Goal: Transaction & Acquisition: Book appointment/travel/reservation

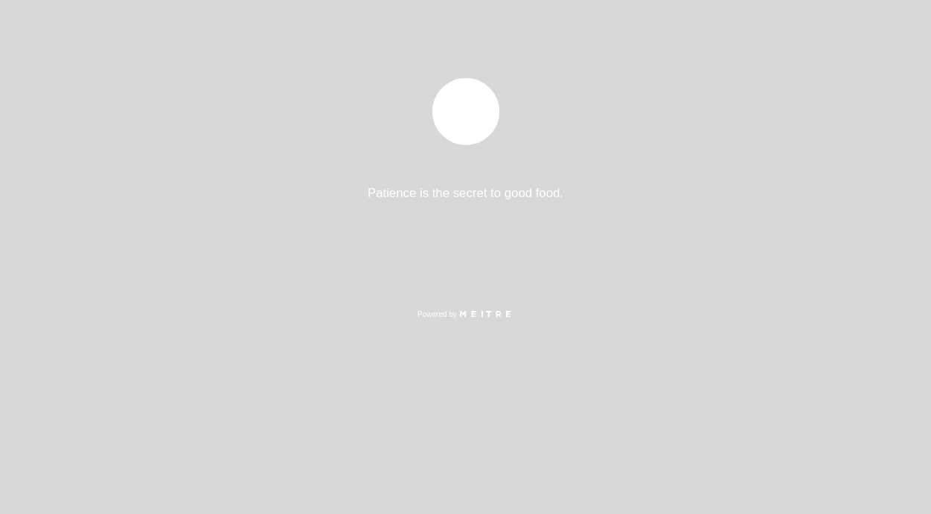
select select "es"
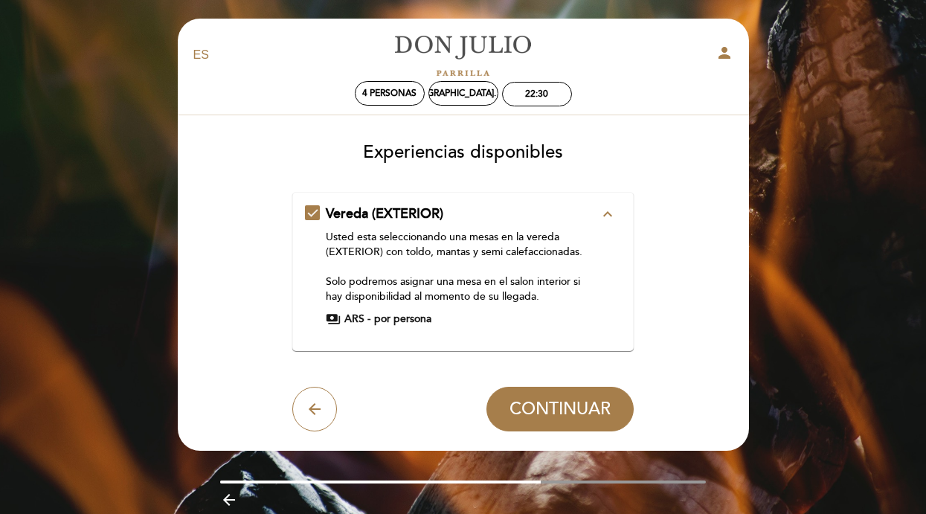
click at [379, 318] on span "por persona" at bounding box center [402, 319] width 57 height 15
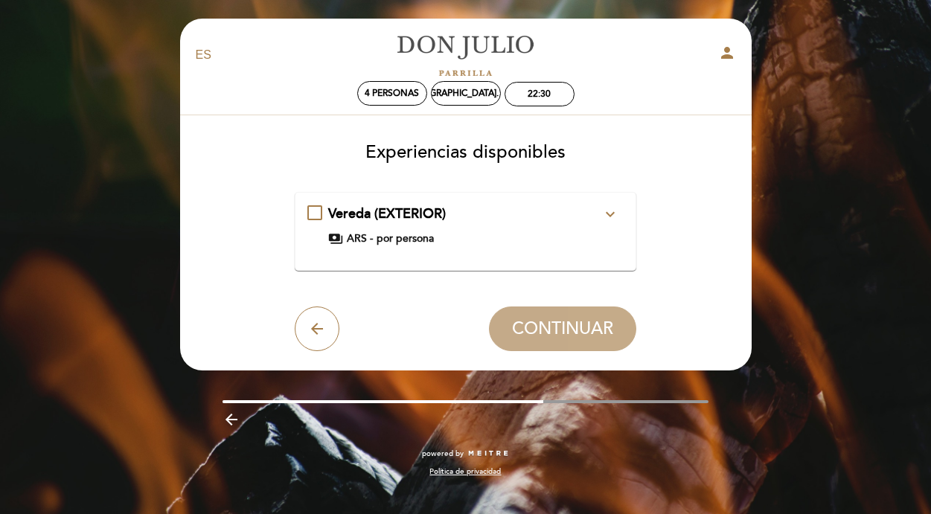
click at [409, 208] on span "Vereda (EXTERIOR)" at bounding box center [387, 213] width 118 height 16
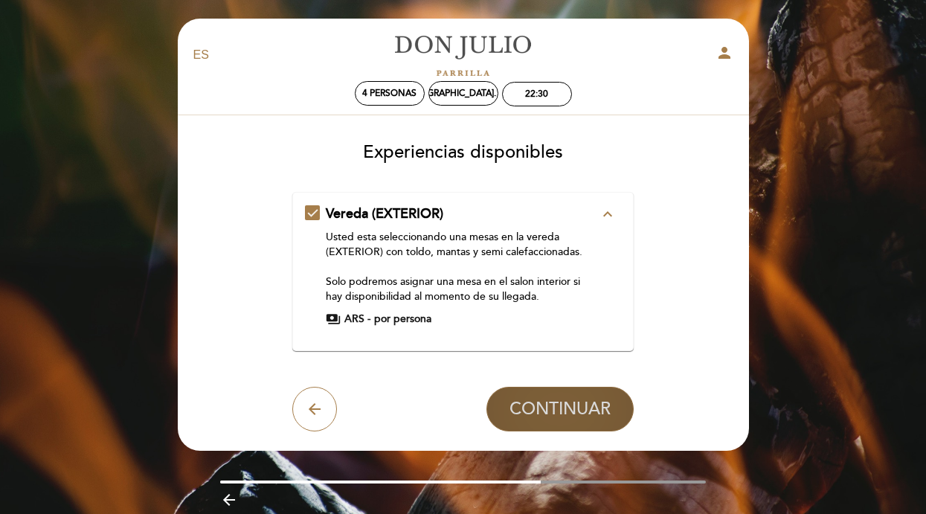
click at [551, 402] on span "CONTINUAR" at bounding box center [560, 409] width 101 height 21
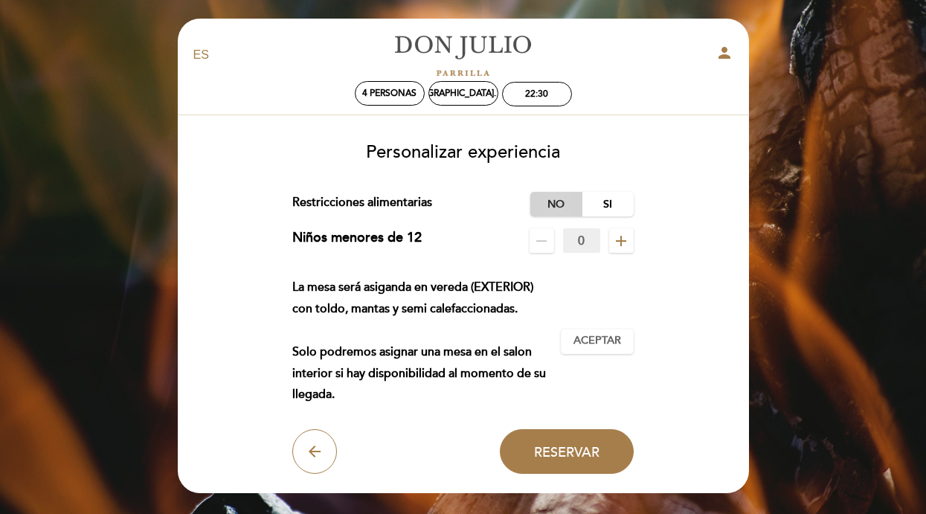
click at [556, 205] on label "No" at bounding box center [556, 204] width 52 height 25
click at [596, 341] on span "Aceptar" at bounding box center [598, 341] width 48 height 16
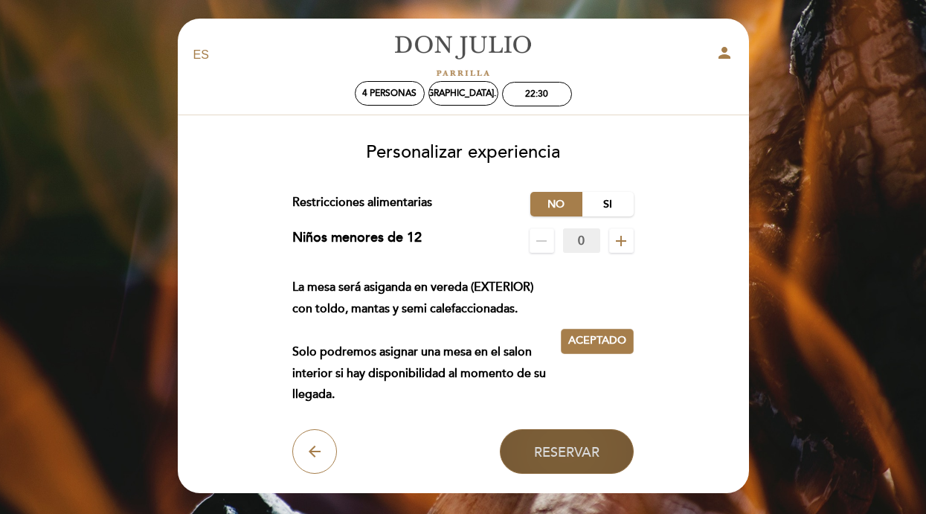
click at [574, 443] on button "Reservar" at bounding box center [567, 451] width 134 height 45
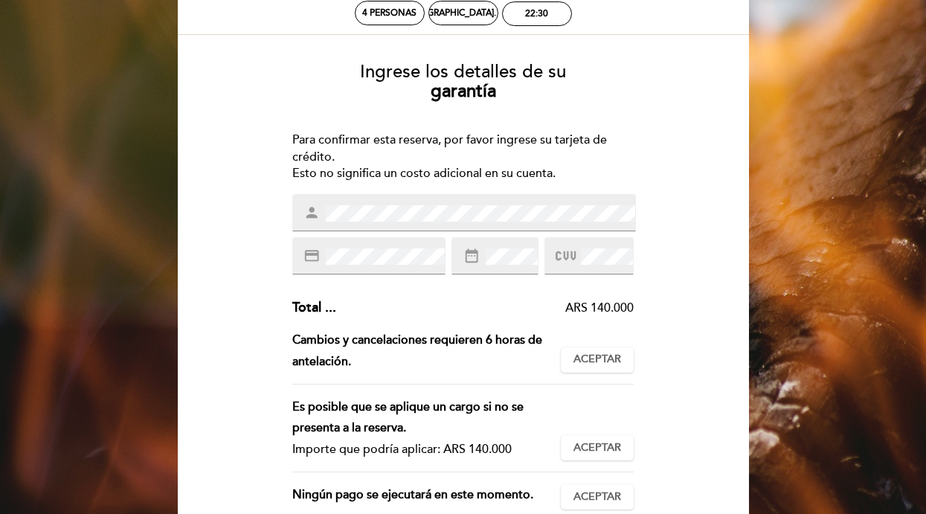
scroll to position [84, 0]
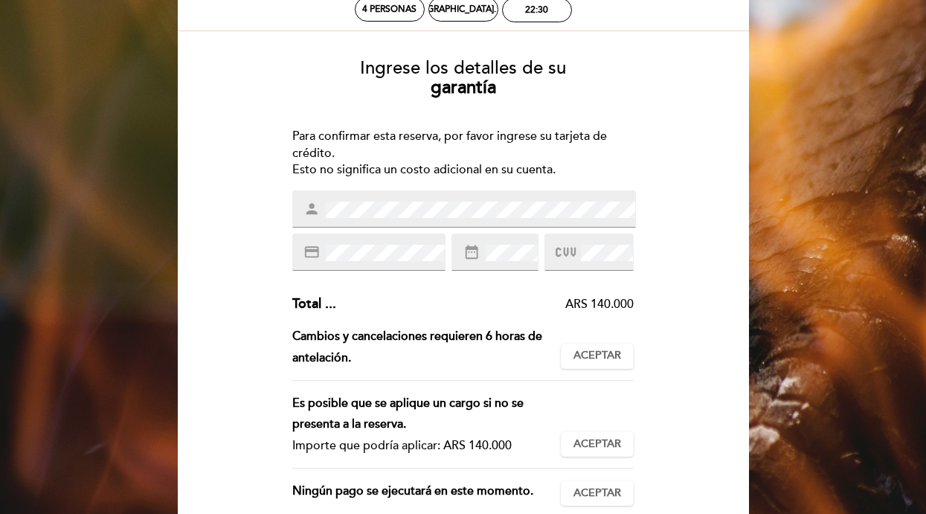
click at [494, 269] on div "date_range" at bounding box center [495, 252] width 86 height 37
click at [667, 293] on div "Ingrese los detalles de su garantía Para confirmar esta reserva, por favor ingr…" at bounding box center [463, 350] width 551 height 606
click at [605, 301] on div "ARS 140.000" at bounding box center [485, 304] width 298 height 17
drag, startPoint x: 321, startPoint y: 305, endPoint x: 359, endPoint y: 305, distance: 37.9
click at [359, 305] on div "Total ... ARS 140.000" at bounding box center [462, 304] width 341 height 19
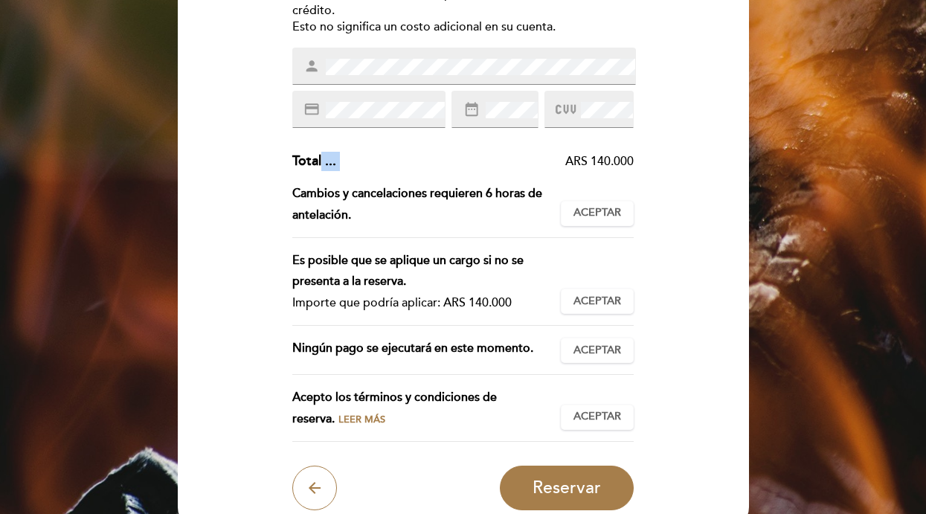
scroll to position [226, 0]
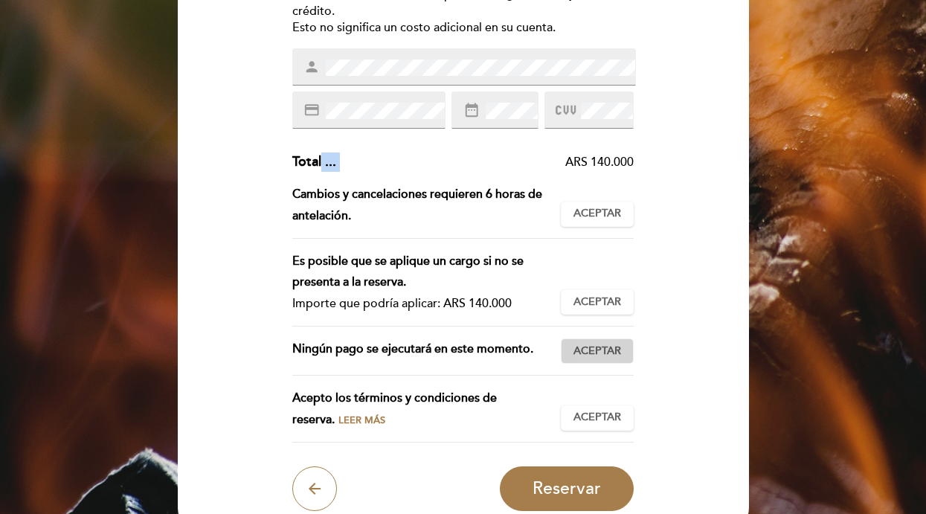
click at [597, 346] on span "Aceptar" at bounding box center [598, 352] width 48 height 16
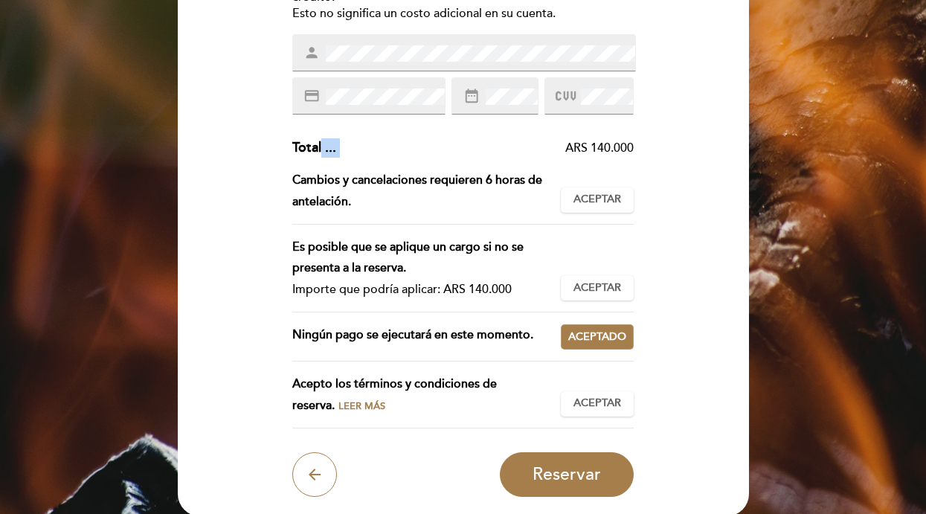
scroll to position [266, 0]
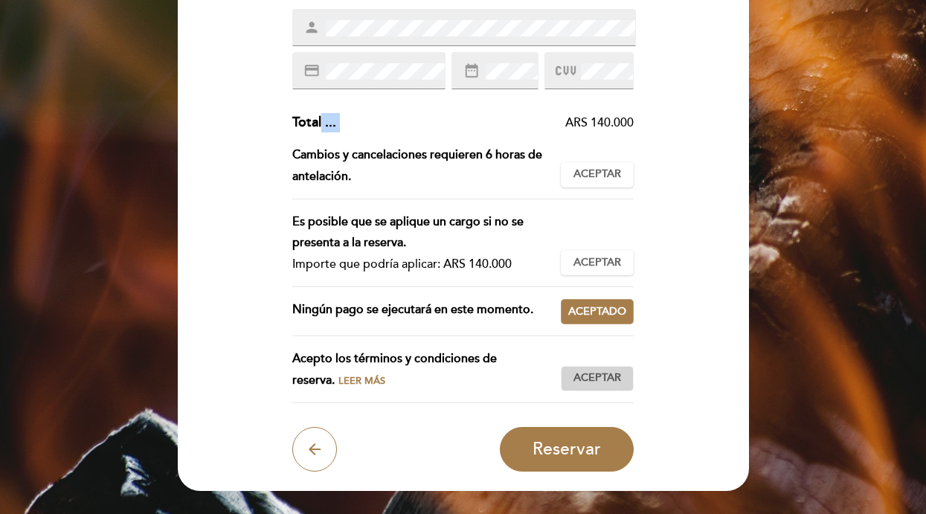
click at [588, 376] on span "Aceptar" at bounding box center [598, 378] width 48 height 16
click at [339, 380] on span "Leer más" at bounding box center [362, 381] width 47 height 12
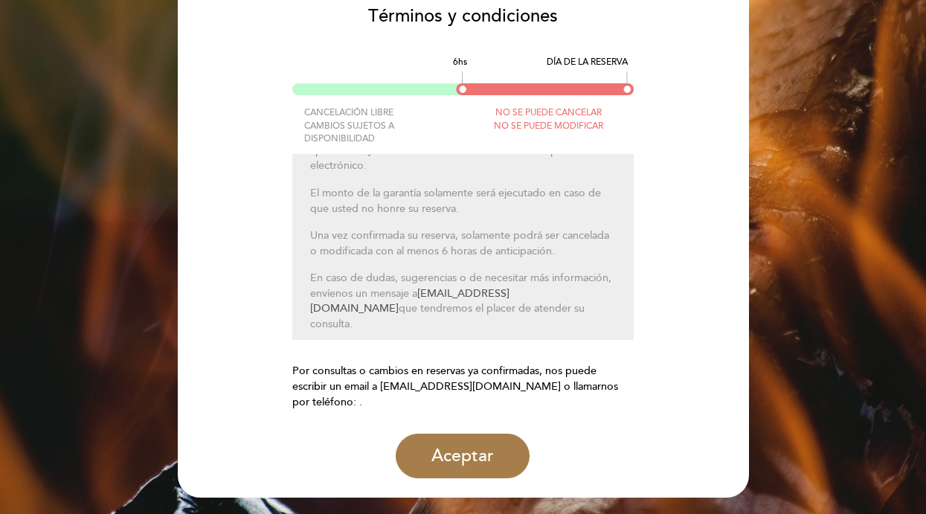
scroll to position [125, 0]
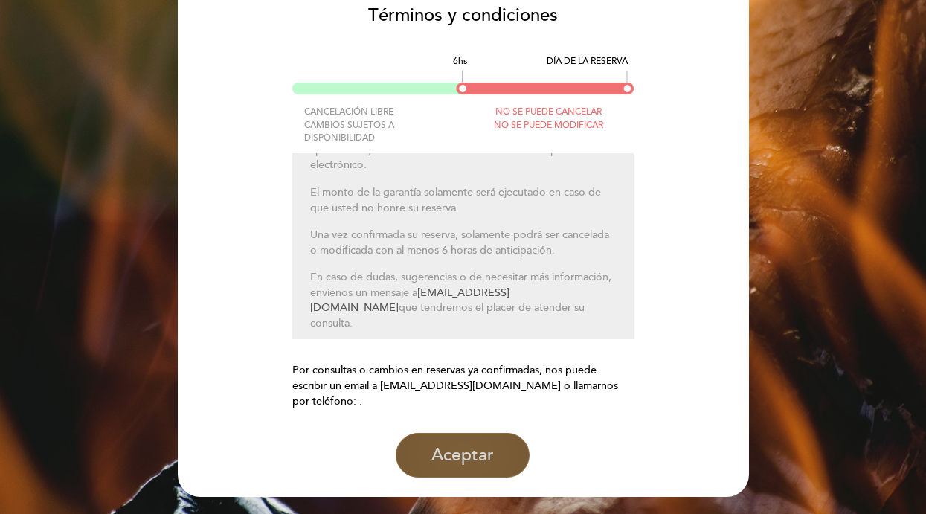
click at [463, 454] on button "Aceptar" at bounding box center [463, 455] width 134 height 45
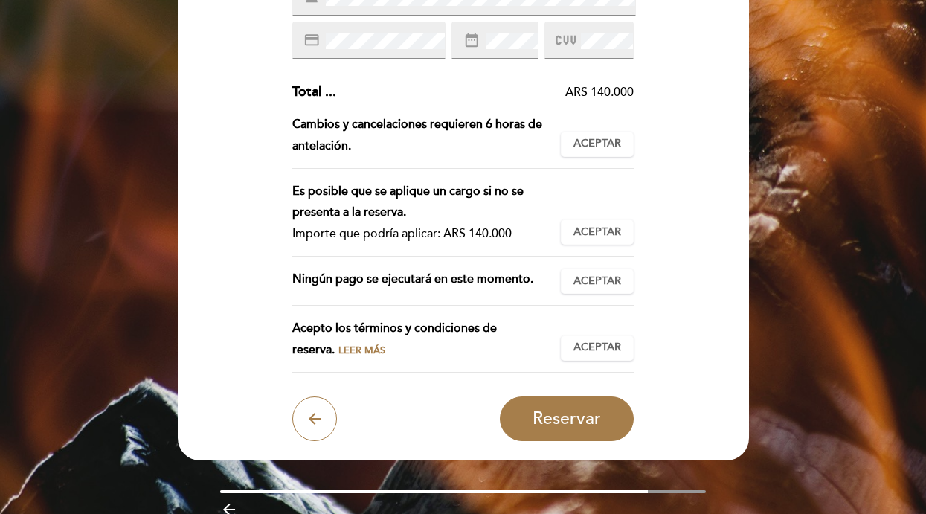
scroll to position [300, 0]
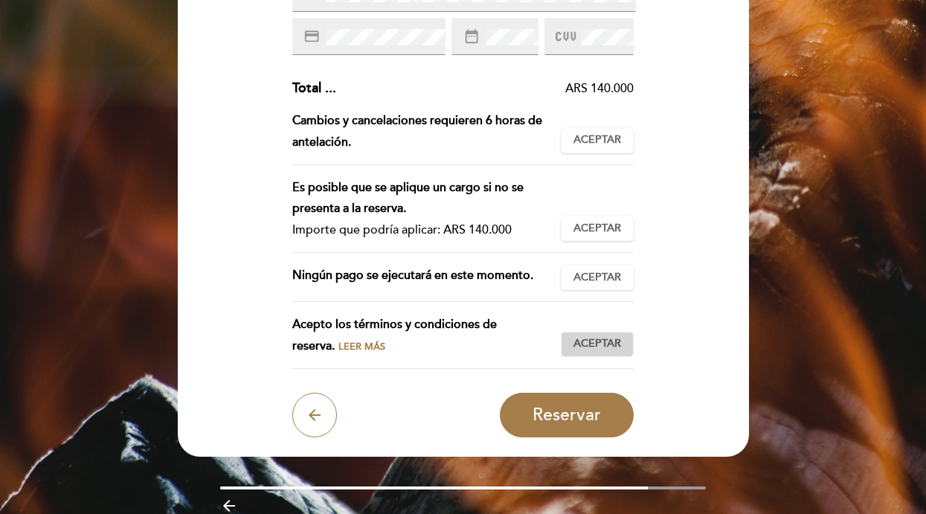
click at [608, 341] on span "Aceptar" at bounding box center [598, 344] width 48 height 16
click at [604, 279] on span "Aceptar" at bounding box center [598, 278] width 48 height 16
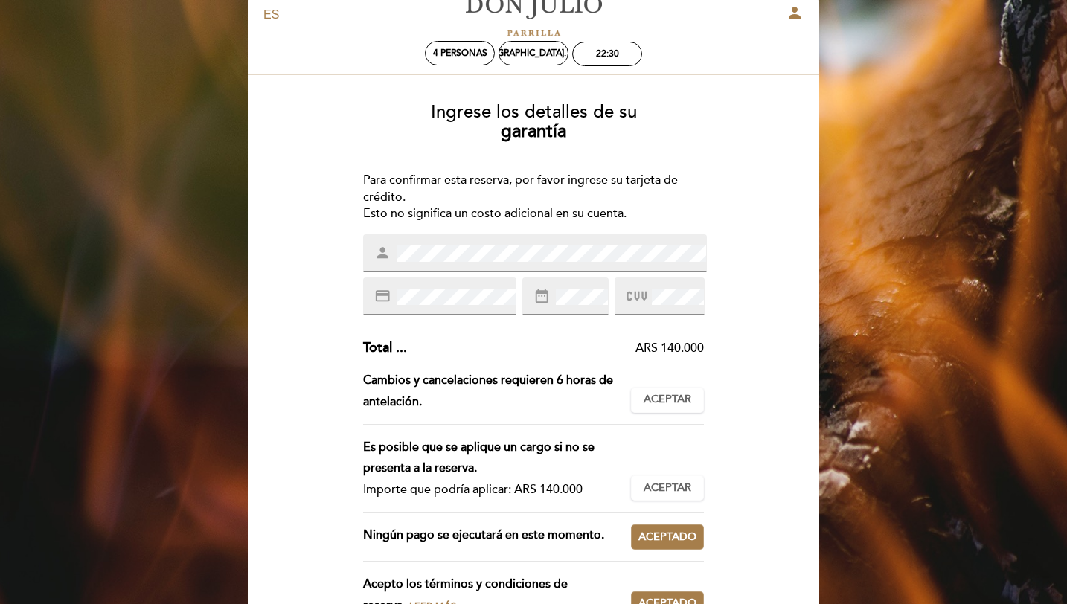
scroll to position [38, 0]
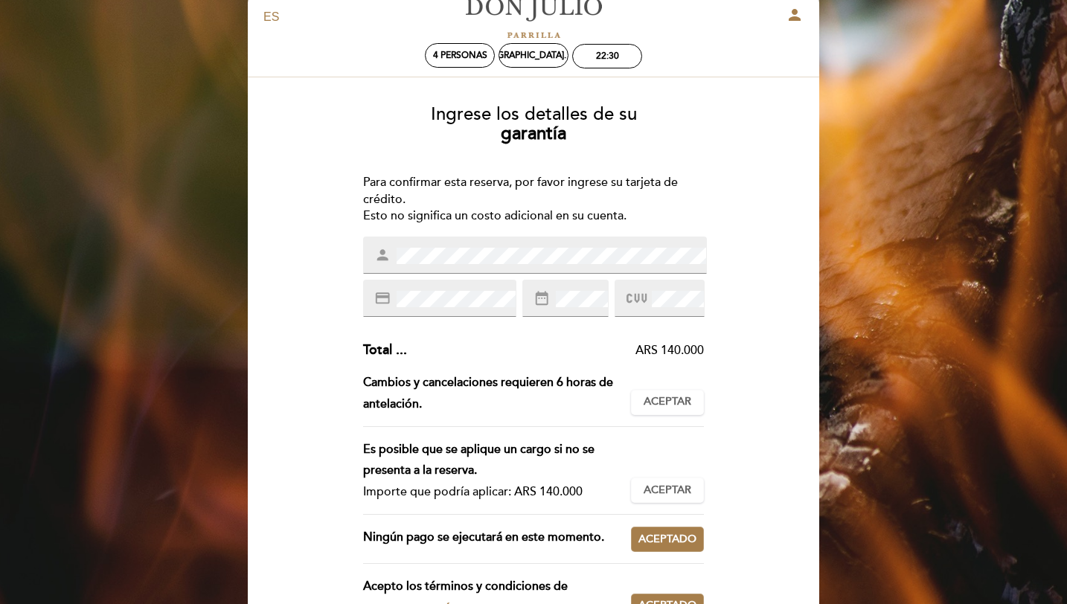
click at [742, 344] on div "Ingrese los detalles de su garantía Para confirmar esta reserva, por favor ingr…" at bounding box center [533, 396] width 551 height 606
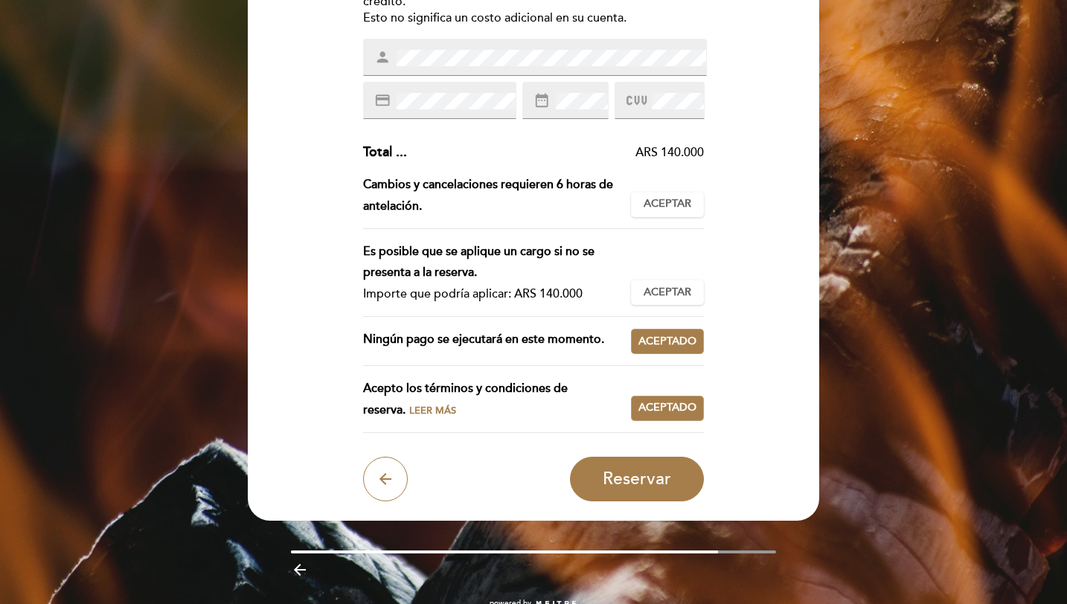
scroll to position [274, 0]
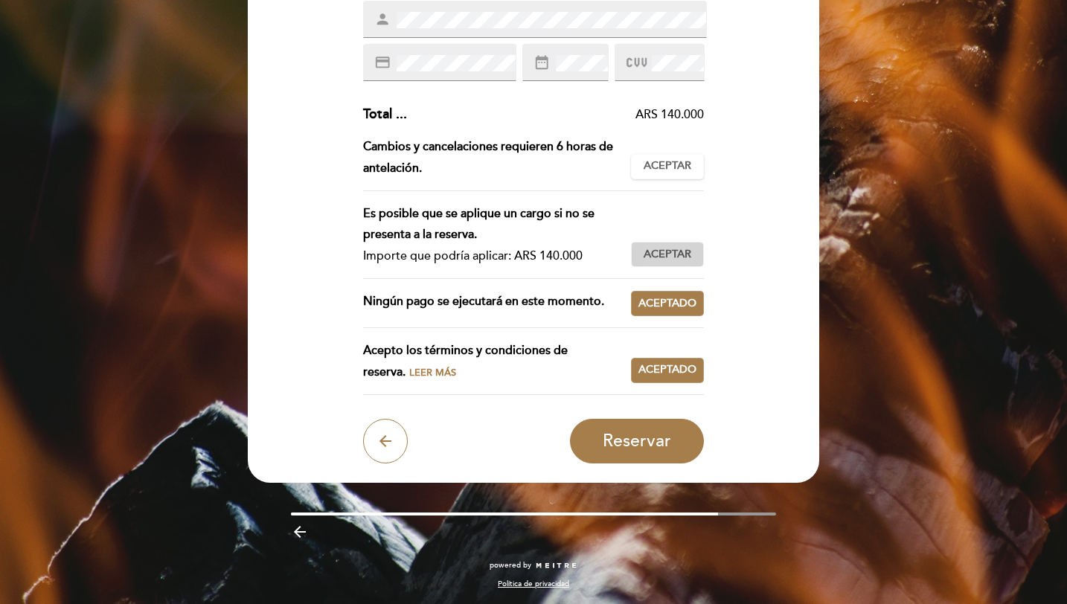
click at [657, 263] on button "Aceptar Aceptado" at bounding box center [667, 254] width 73 height 25
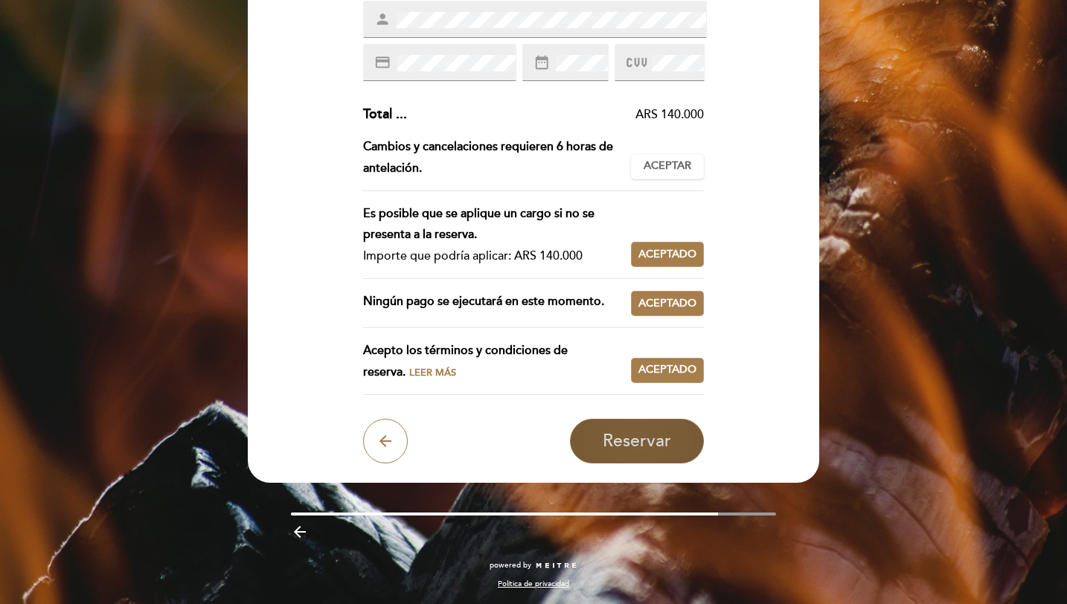
click at [658, 436] on span "Reservar" at bounding box center [637, 441] width 68 height 21
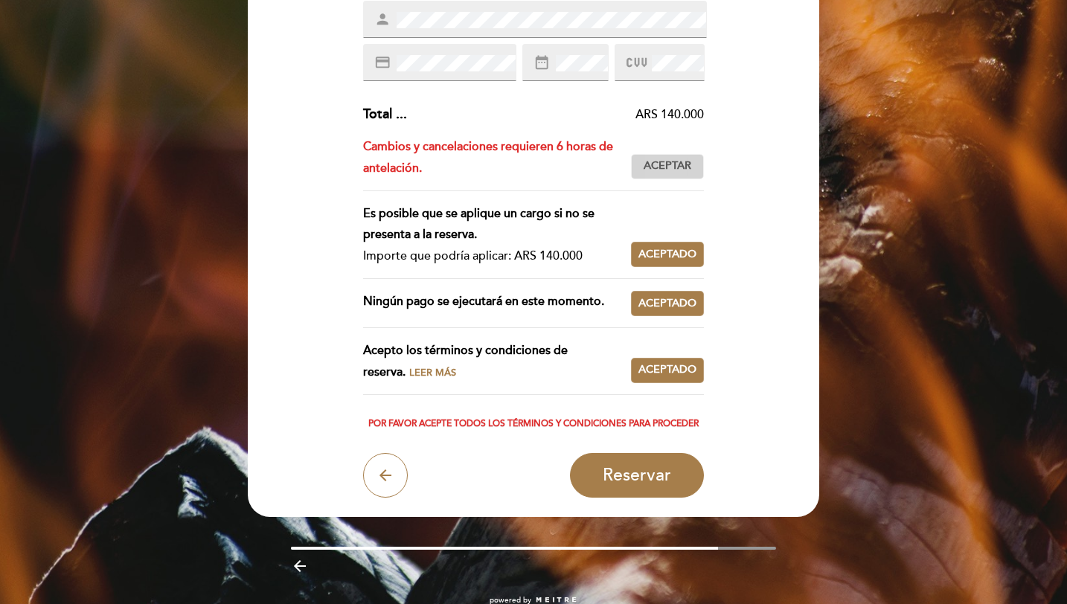
click at [687, 162] on span "Aceptar" at bounding box center [668, 166] width 48 height 16
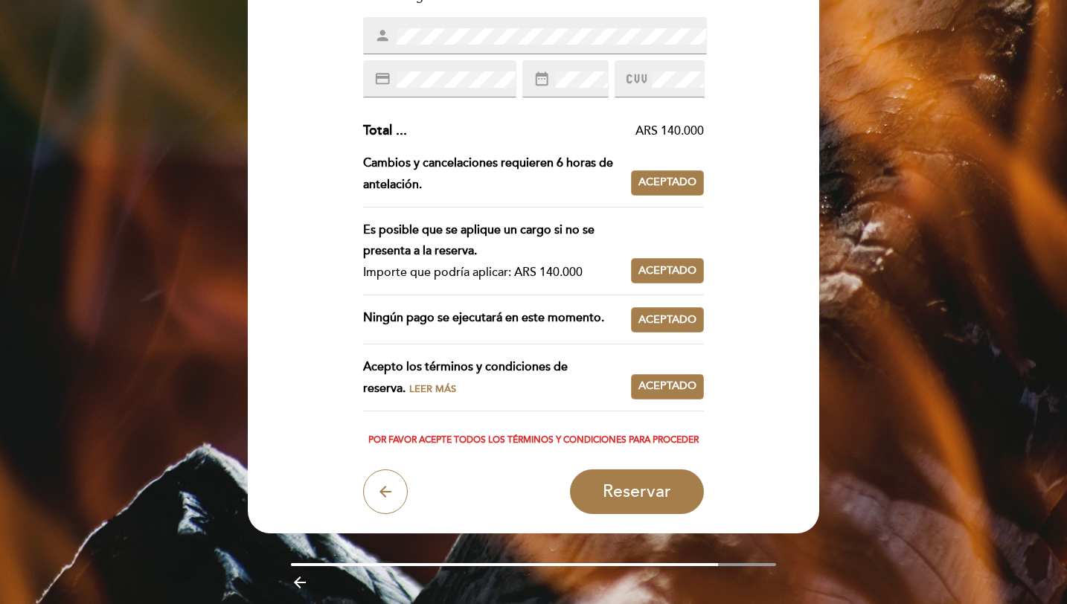
scroll to position [257, 0]
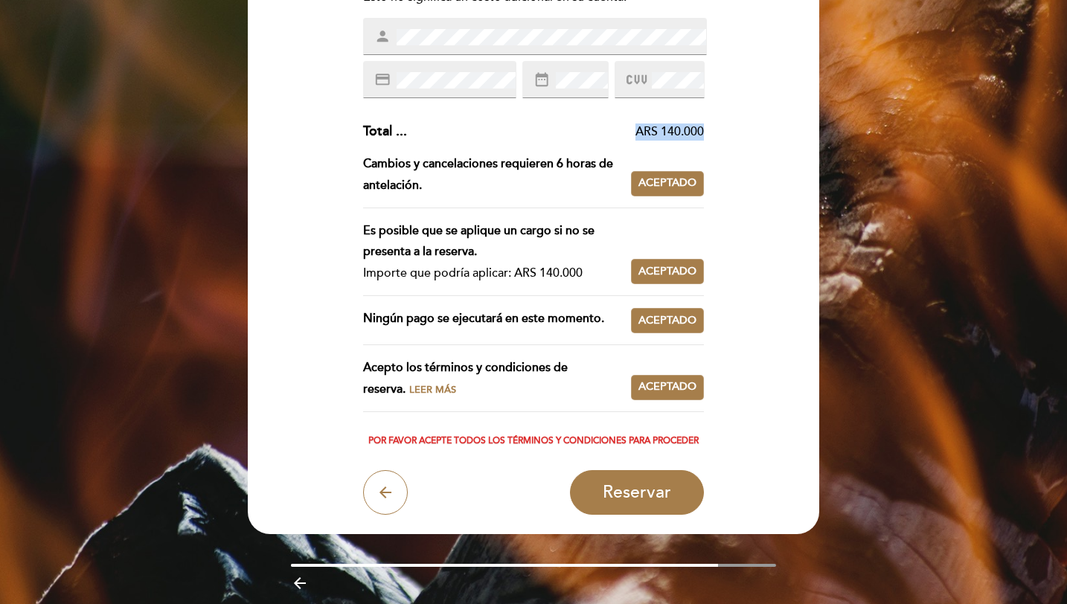
drag, startPoint x: 635, startPoint y: 132, endPoint x: 700, endPoint y: 136, distance: 65.6
click at [700, 136] on div "ARS 140.000" at bounding box center [556, 131] width 298 height 17
click at [409, 392] on span "Leer más" at bounding box center [432, 390] width 47 height 12
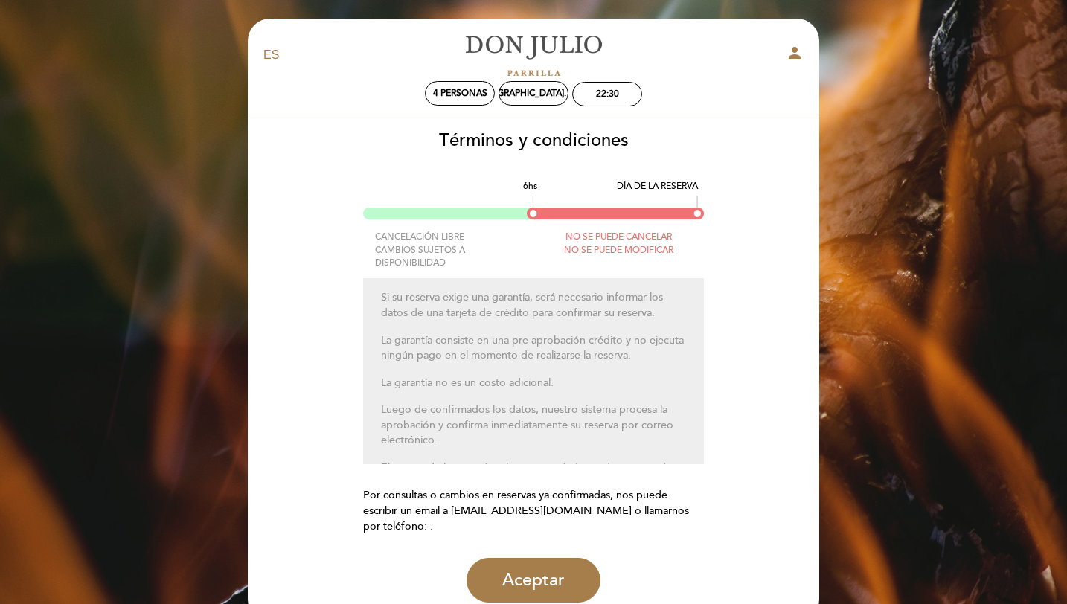
scroll to position [150, 0]
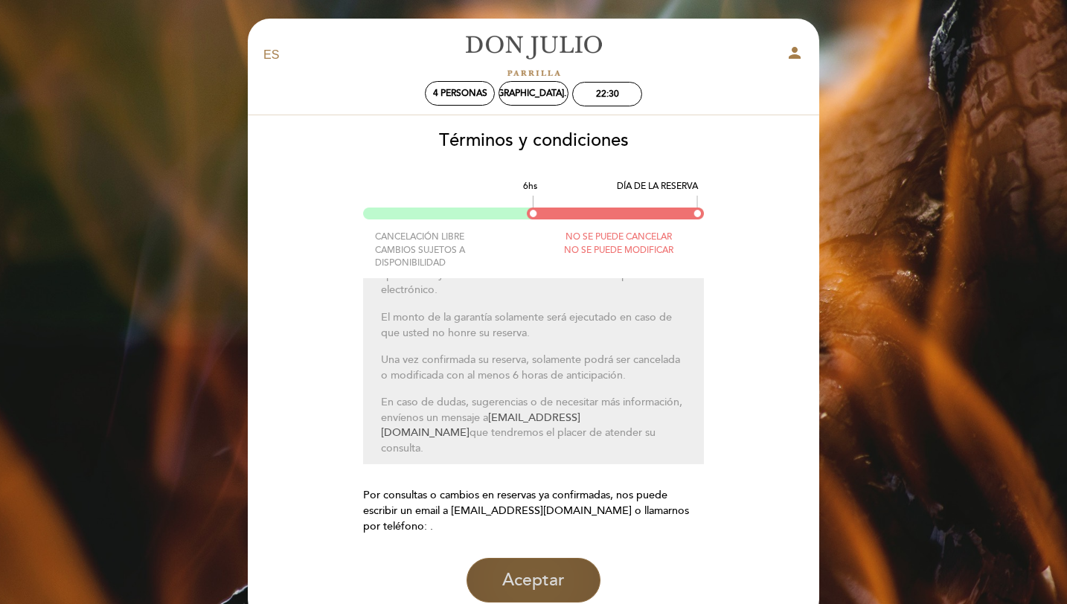
click at [502, 513] on button "Aceptar" at bounding box center [533, 580] width 134 height 45
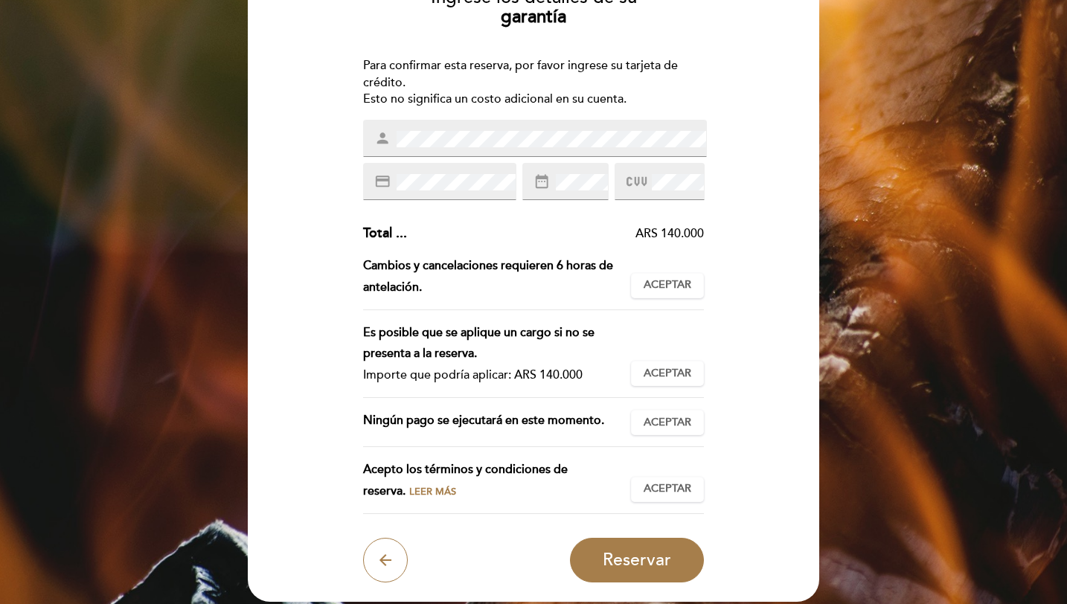
scroll to position [208, 0]
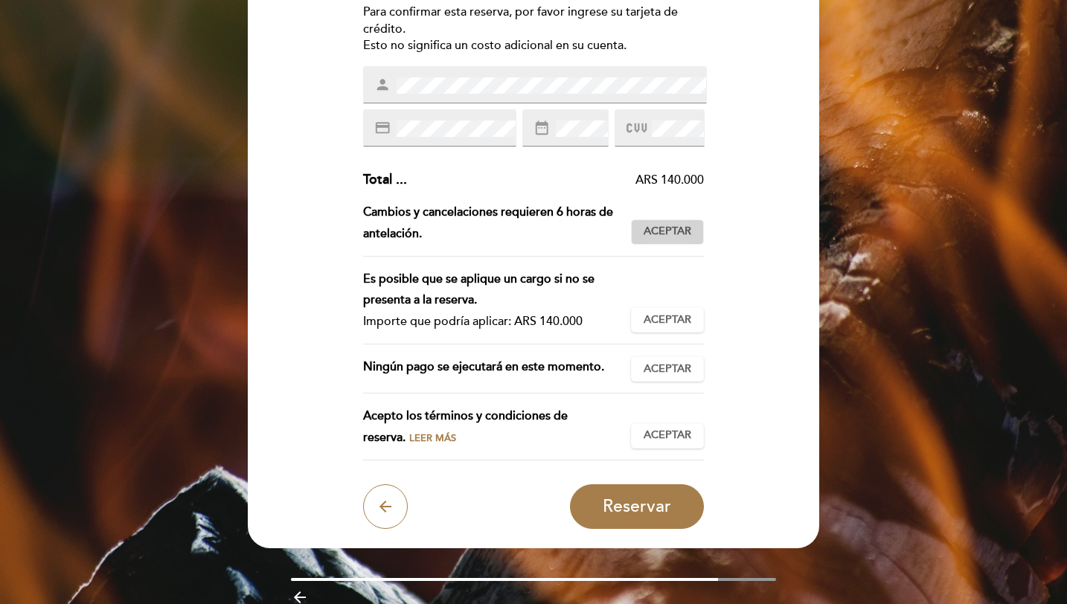
click at [659, 222] on button "Aceptar Aceptado" at bounding box center [667, 231] width 73 height 25
click at [673, 313] on span "Aceptar" at bounding box center [668, 320] width 48 height 16
click at [680, 367] on span "Aceptar" at bounding box center [668, 370] width 48 height 16
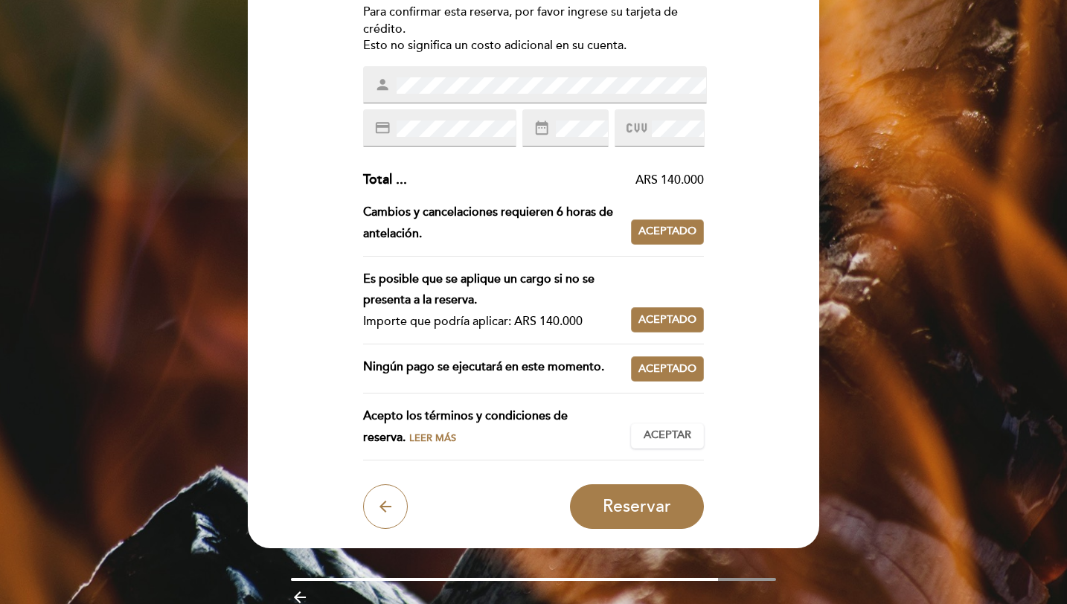
click at [681, 449] on div "Acepto los términos y condiciones de reserva. Leer más Aceptar Aceptado" at bounding box center [533, 432] width 341 height 55
click at [678, 437] on span "Aceptar" at bounding box center [668, 436] width 48 height 16
click at [775, 234] on div "Ingrese los detalles de su garantía Para confirmar esta reserva, por favor ingr…" at bounding box center [533, 226] width 551 height 606
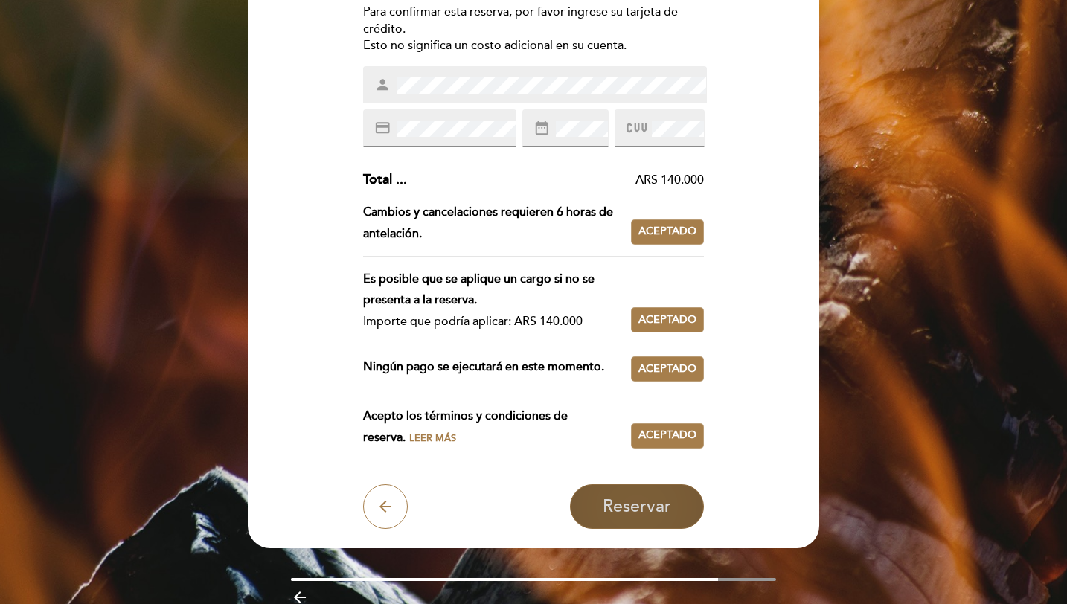
click at [620, 504] on span "Reservar" at bounding box center [637, 506] width 68 height 21
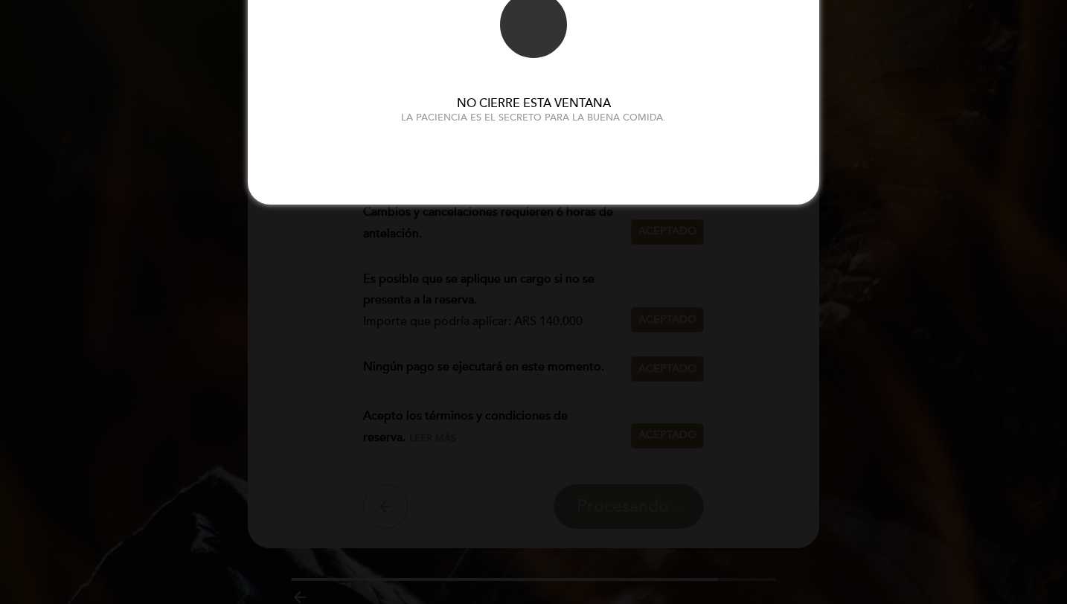
scroll to position [0, 0]
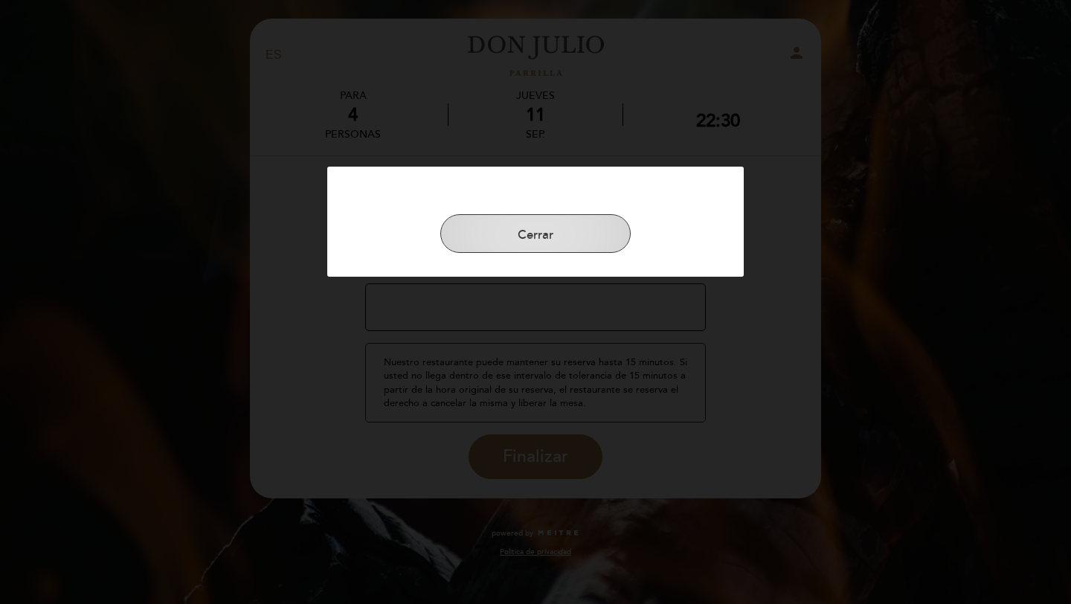
click at [562, 236] on button "Cerrar" at bounding box center [535, 233] width 190 height 39
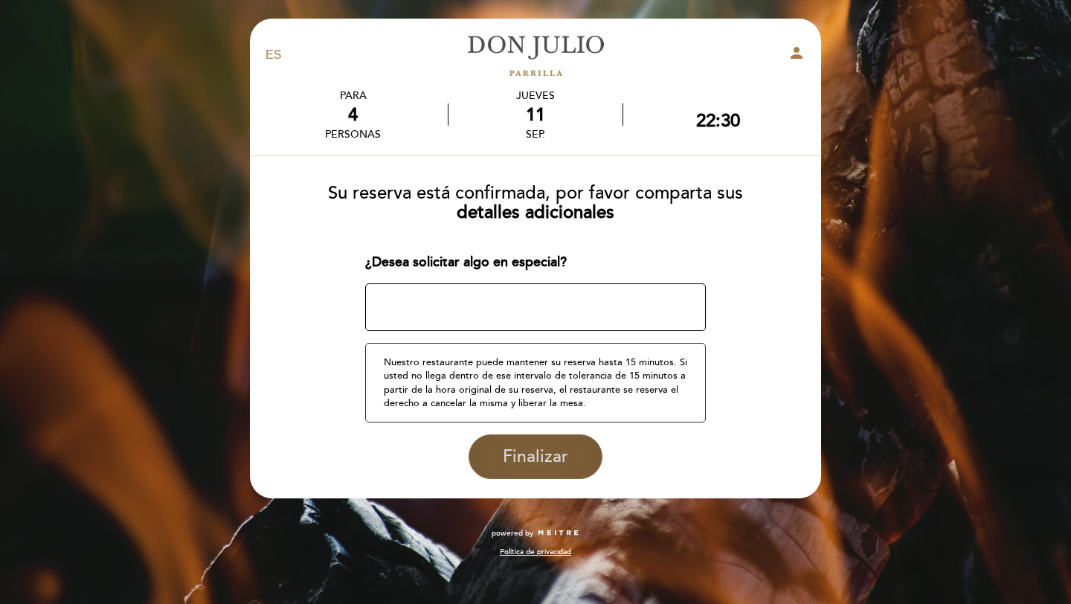
click at [553, 451] on span "Finalizar" at bounding box center [535, 456] width 65 height 21
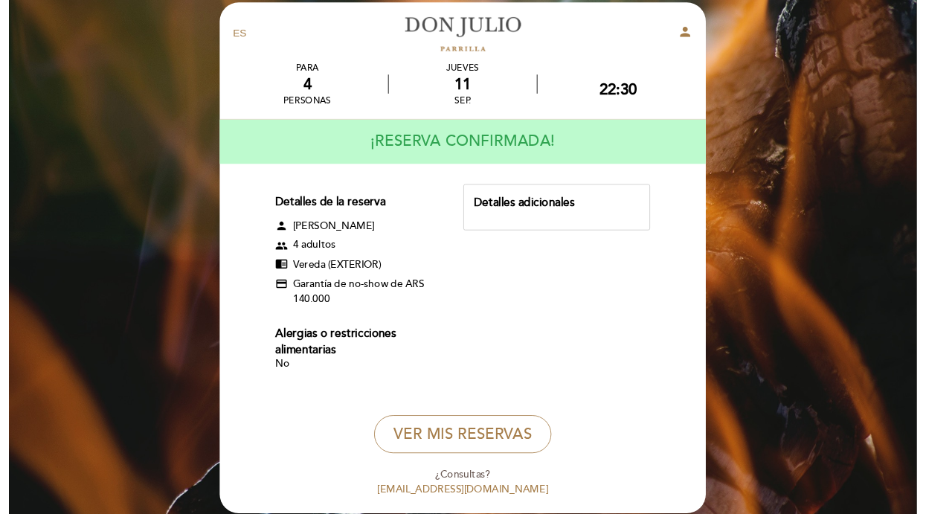
scroll to position [22, 0]
